Goal: Transaction & Acquisition: Purchase product/service

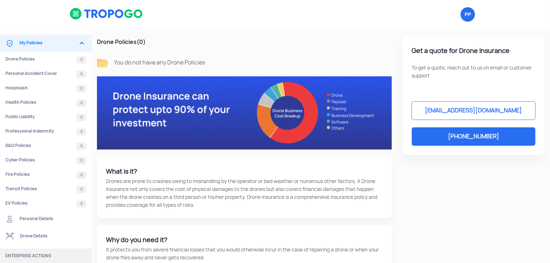
click at [114, 17] on img at bounding box center [107, 14] width 74 height 12
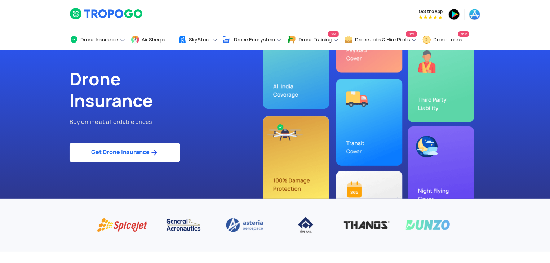
click at [160, 151] on link "Get Drone Insurance" at bounding box center [125, 153] width 111 height 20
select select "1000000"
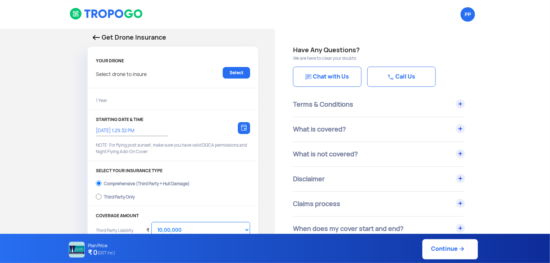
type input "[DATE] 1:39:00 PM"
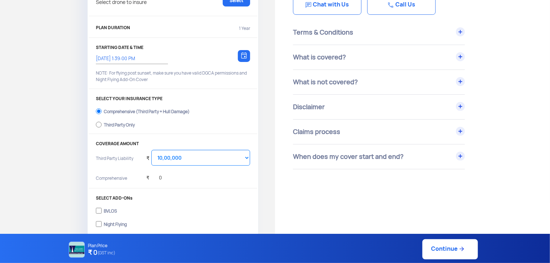
scroll to position [75, 0]
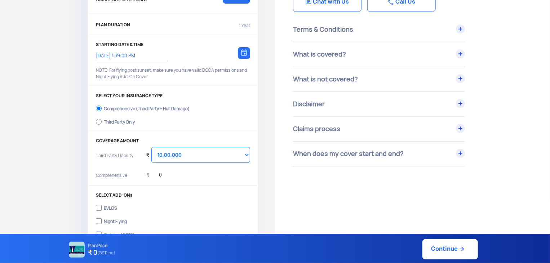
click at [365, 134] on div "Claims process" at bounding box center [379, 129] width 172 height 25
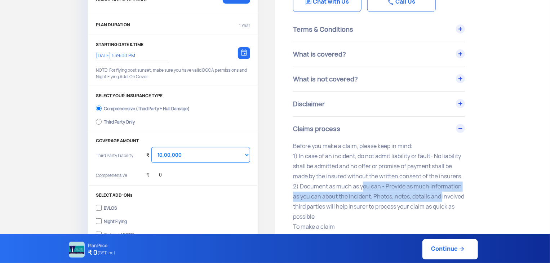
drag, startPoint x: 360, startPoint y: 190, endPoint x: 480, endPoint y: 193, distance: 120.1
click at [480, 193] on div "Terms & Conditions 1) All flights must adhere to the DGCA regulations 2) Fly wi…" at bounding box center [400, 237] width 215 height 441
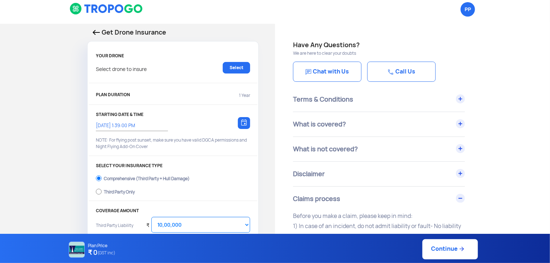
scroll to position [3, 0]
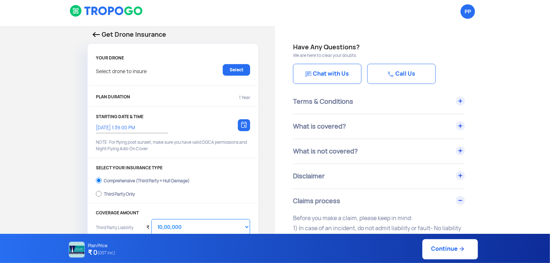
click at [337, 74] on link "Chat with Us" at bounding box center [327, 74] width 68 height 20
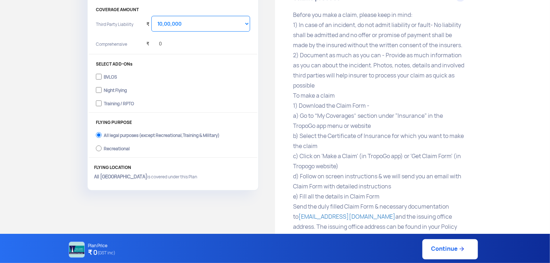
scroll to position [208, 0]
click at [415, 155] on p "Before you make a claim, please keep in mind: 1) In case of an incident, do not…" at bounding box center [379, 150] width 172 height 283
drag, startPoint x: 424, startPoint y: 155, endPoint x: 453, endPoint y: 155, distance: 28.8
click at [453, 155] on p "Before you make a claim, please keep in mind: 1) In case of an incident, do not…" at bounding box center [379, 150] width 172 height 283
copy p "Claim Form"
